Goal: Find specific page/section: Find specific page/section

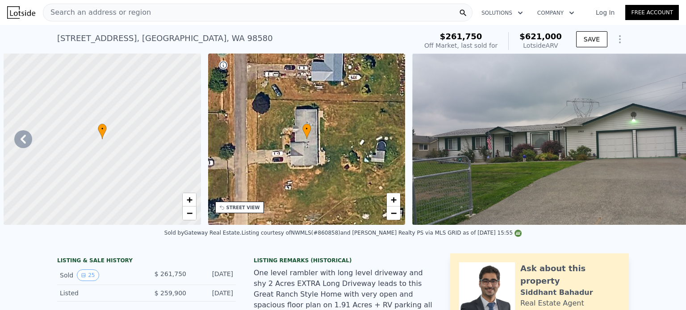
scroll to position [0, 5943]
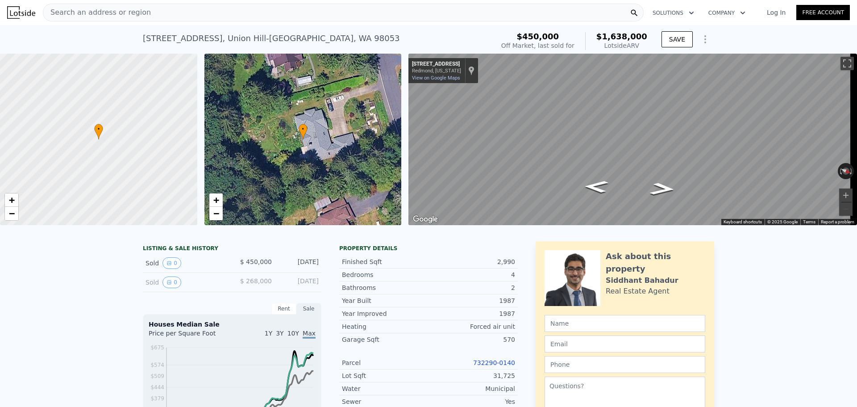
click at [848, 9] on div "Search an address or region Solutions Company Open main menu Log In Free Account" at bounding box center [428, 12] width 857 height 21
click at [498, 366] on link "732290-0140" at bounding box center [494, 362] width 42 height 7
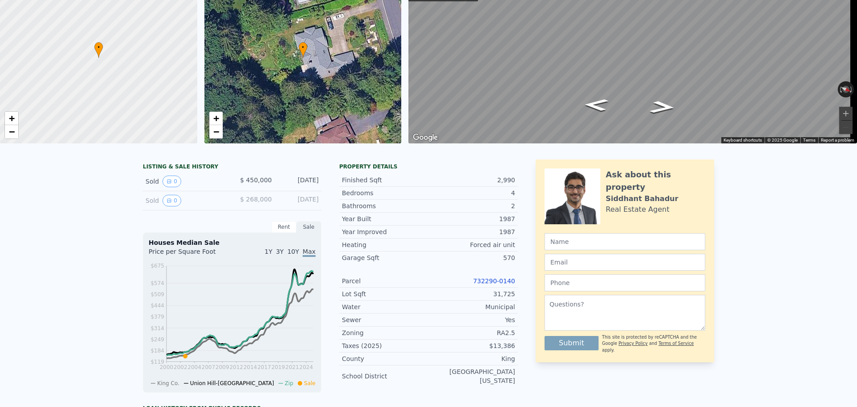
scroll to position [3, 0]
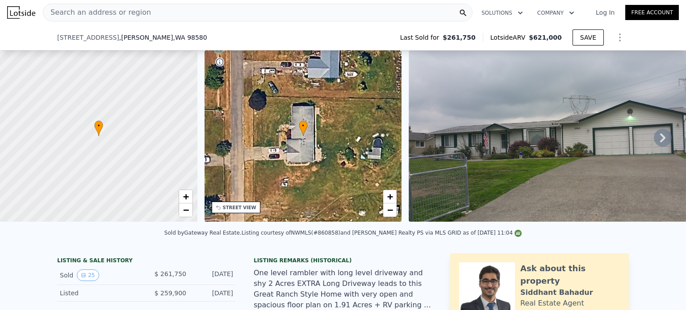
scroll to position [452, 0]
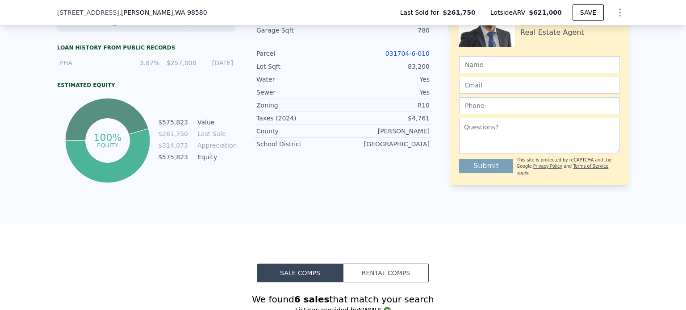
click at [401, 57] on link "031704-6-010" at bounding box center [407, 53] width 44 height 7
